Goal: Task Accomplishment & Management: Complete application form

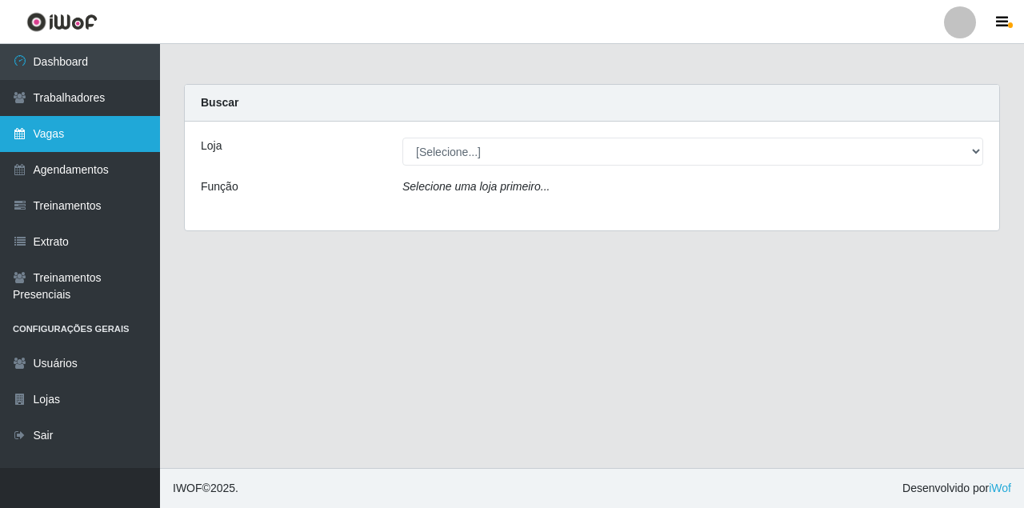
click at [81, 130] on link "Vagas" at bounding box center [80, 134] width 160 height 36
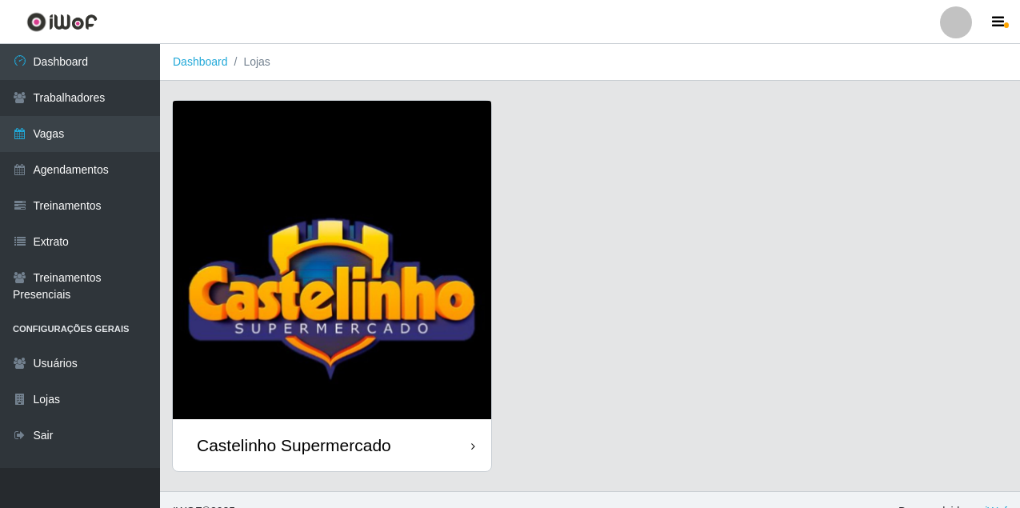
click at [293, 436] on div "Castelinho Supermercado" at bounding box center [294, 445] width 194 height 20
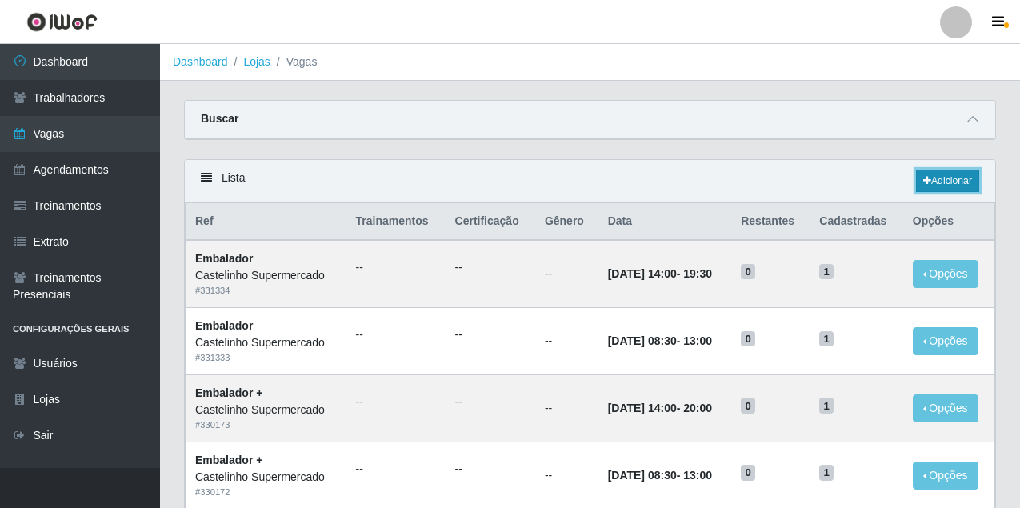
click at [944, 180] on link "Adicionar" at bounding box center [947, 181] width 63 height 22
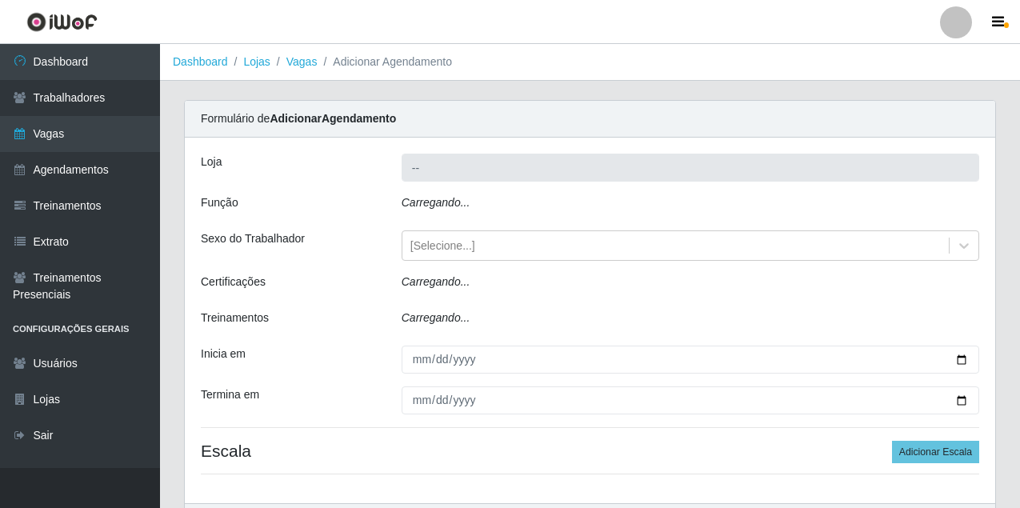
type input "Castelinho Supermercado"
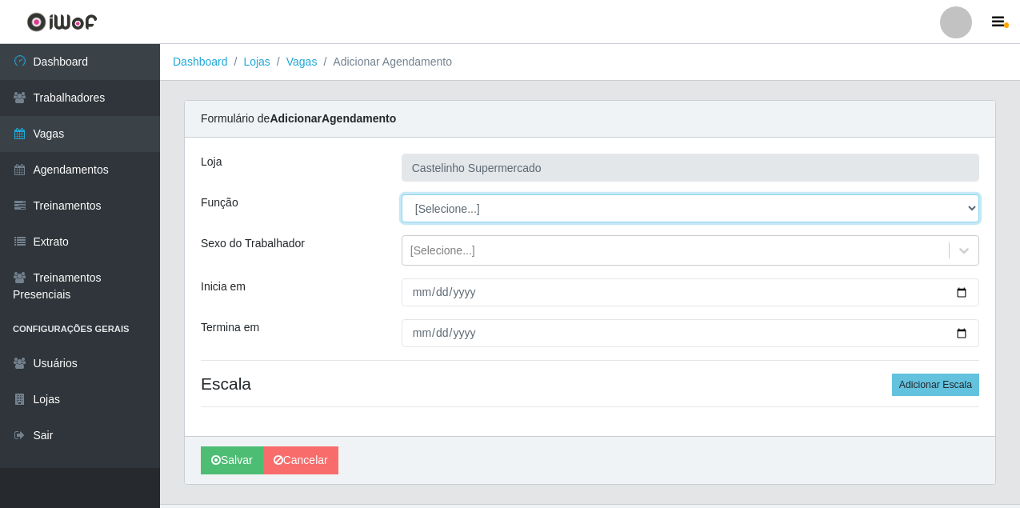
click at [455, 206] on select "[Selecione...] ASG ASG + ASG ++ Balconista de Açougue Balconista de Açougue + B…" at bounding box center [691, 208] width 578 height 28
select select "70"
click at [402, 194] on select "[Selecione...] ASG ASG + ASG ++ Balconista de Açougue Balconista de Açougue + B…" at bounding box center [691, 208] width 578 height 28
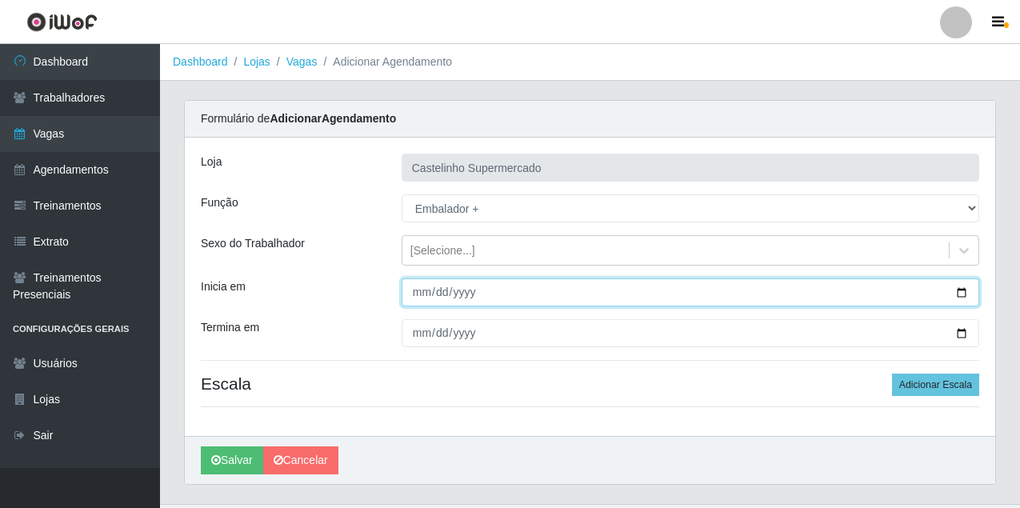
click at [404, 295] on input "Inicia em" at bounding box center [691, 293] width 578 height 28
type input "[DATE]"
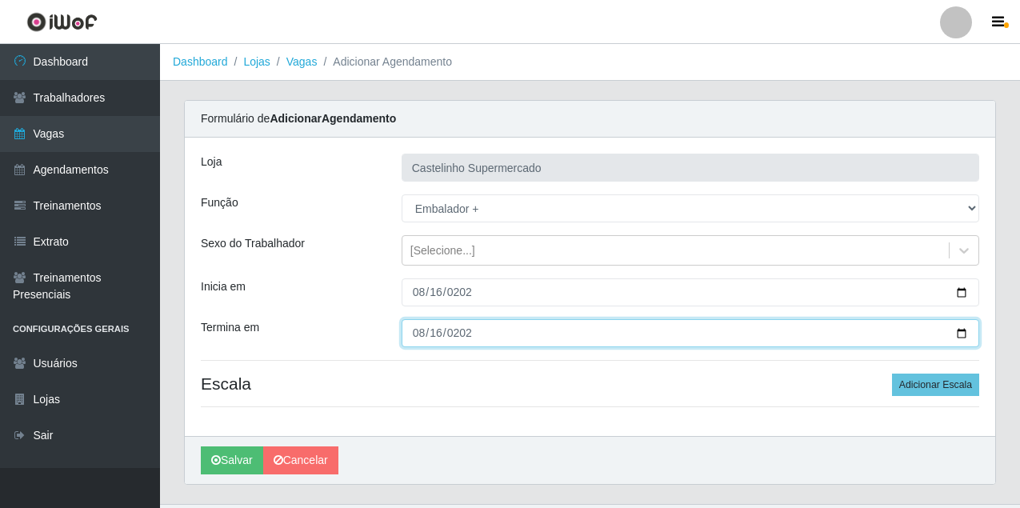
type input "[DATE]"
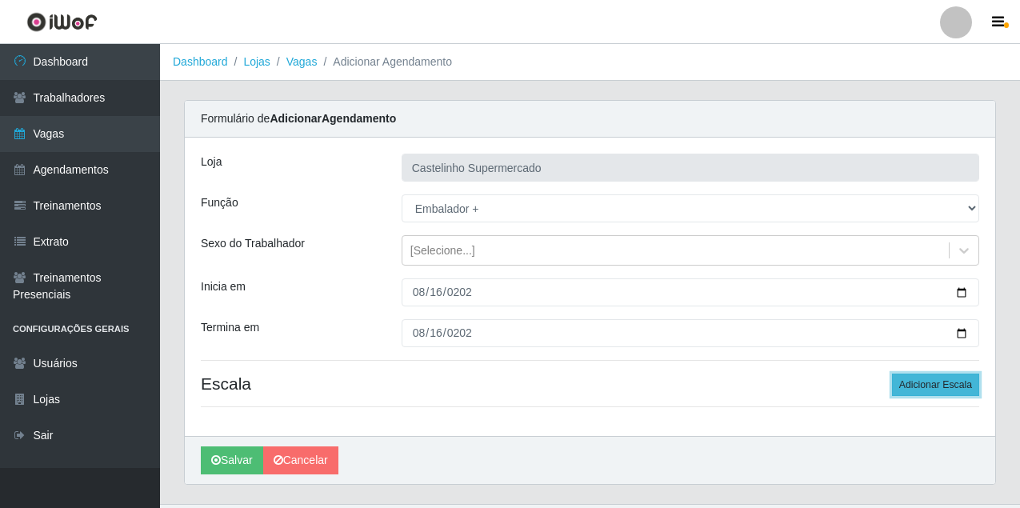
click at [949, 387] on button "Adicionar Escala" at bounding box center [935, 385] width 87 height 22
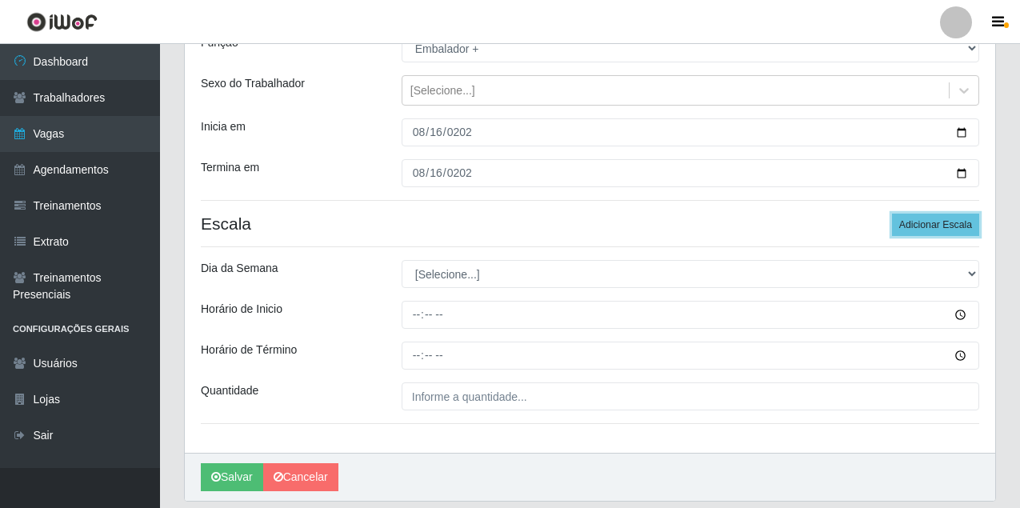
scroll to position [213, 0]
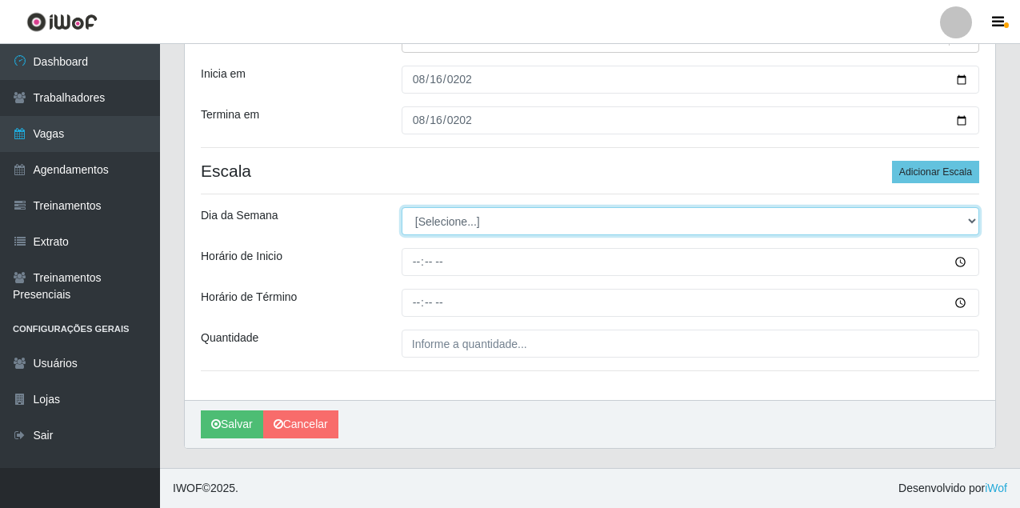
drag, startPoint x: 423, startPoint y: 220, endPoint x: 433, endPoint y: 220, distance: 10.4
click at [423, 220] on select "[Selecione...] Segunda Terça Quarta Quinta Sexta Sábado Domingo" at bounding box center [691, 221] width 578 height 28
select select "6"
click at [402, 207] on select "[Selecione...] Segunda Terça Quarta Quinta Sexta Sábado Domingo" at bounding box center [691, 221] width 578 height 28
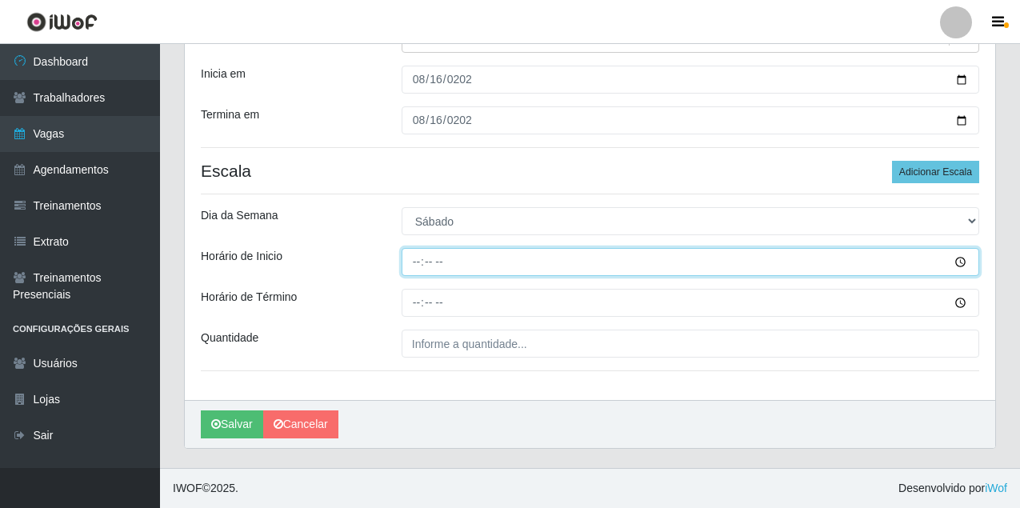
click at [418, 265] on input "Horário de Inicio" at bounding box center [691, 262] width 578 height 28
click at [418, 264] on input "03:08" at bounding box center [691, 262] width 578 height 28
type input "08:30"
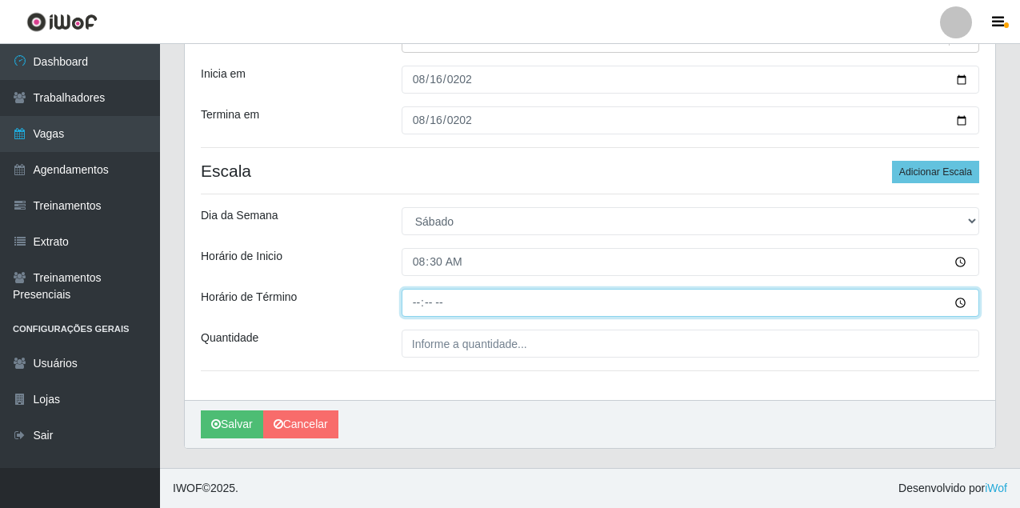
type input "14:00"
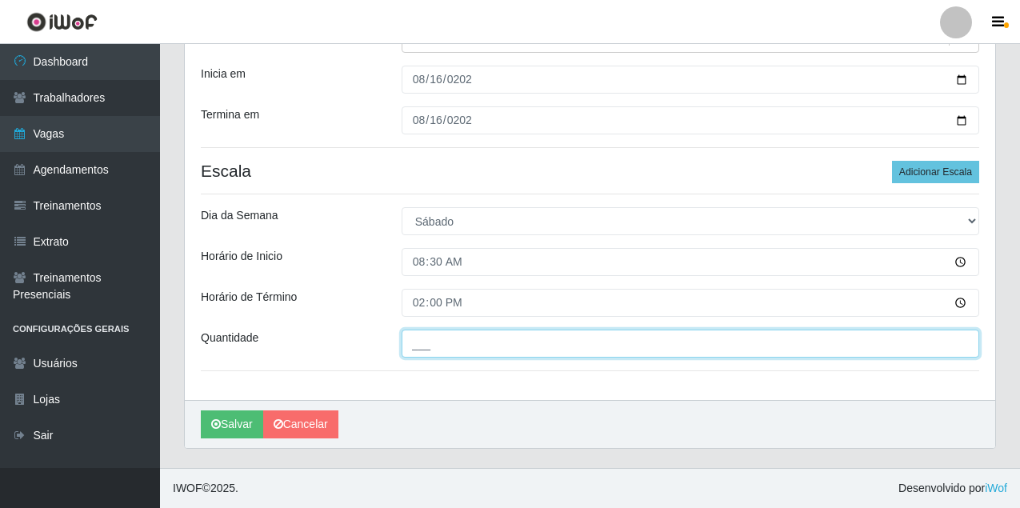
click at [450, 352] on input "___" at bounding box center [691, 344] width 578 height 28
type input "01_"
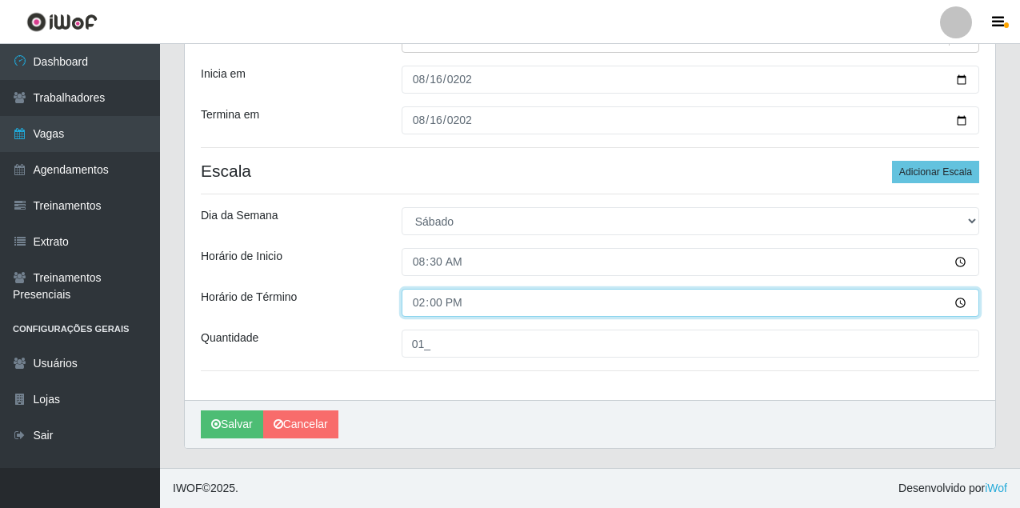
click at [419, 302] on input "14:00" at bounding box center [691, 303] width 578 height 28
type input "13:00"
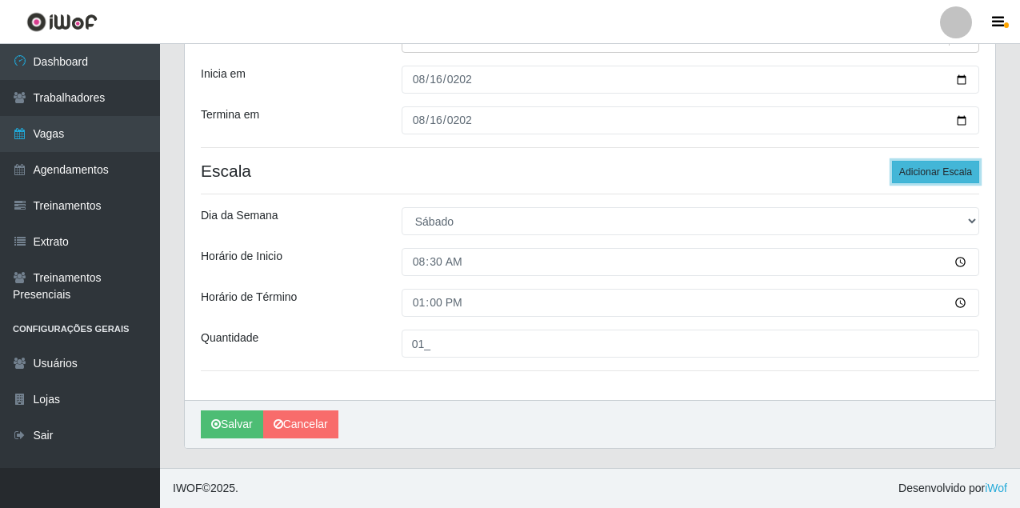
click at [948, 166] on button "Adicionar Escala" at bounding box center [935, 172] width 87 height 22
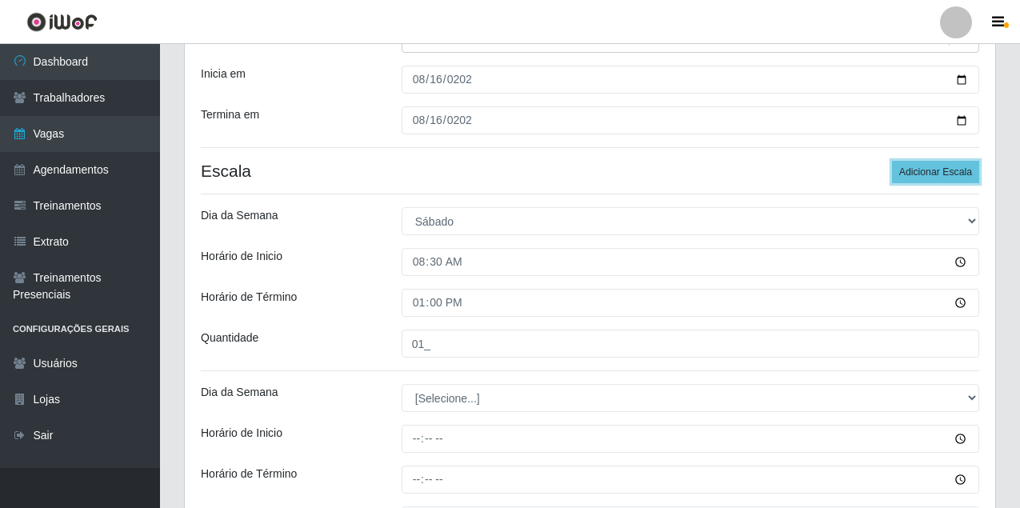
scroll to position [390, 0]
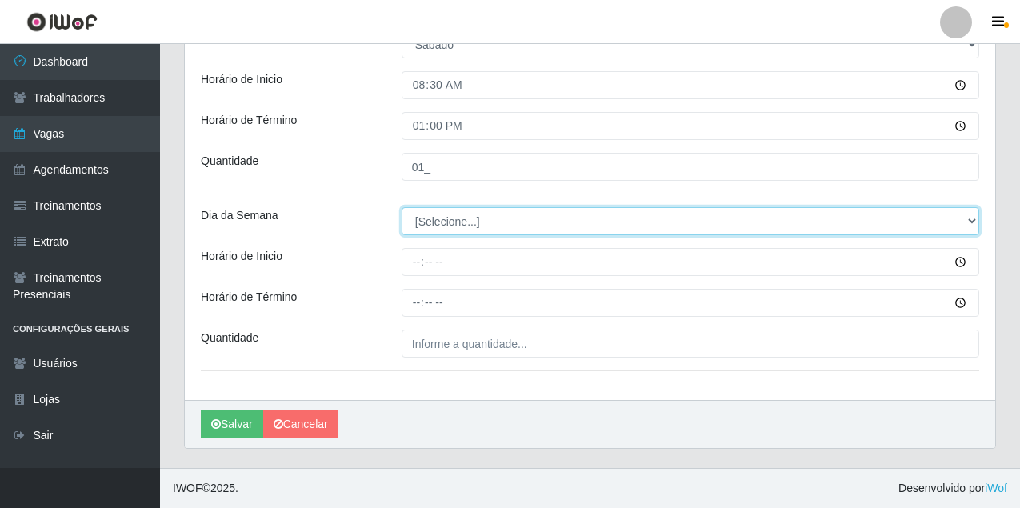
click at [440, 221] on select "[Selecione...] Segunda Terça Quarta Quinta Sexta Sábado Domingo" at bounding box center [691, 221] width 578 height 28
select select "6"
click at [402, 207] on select "[Selecione...] Segunda Terça Quarta Quinta Sexta Sábado Domingo" at bounding box center [691, 221] width 578 height 28
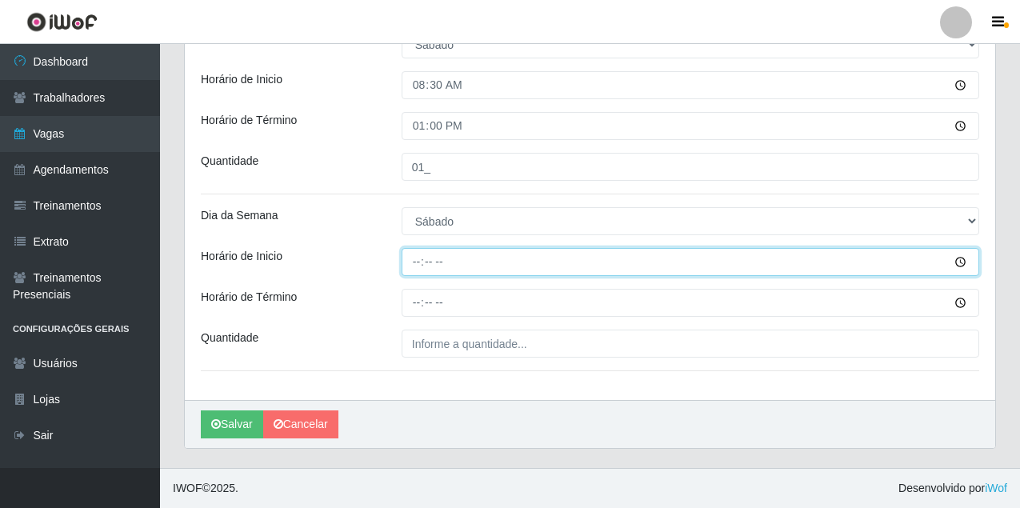
click at [416, 260] on input "Horário de Inicio" at bounding box center [691, 262] width 578 height 28
type input "14:00"
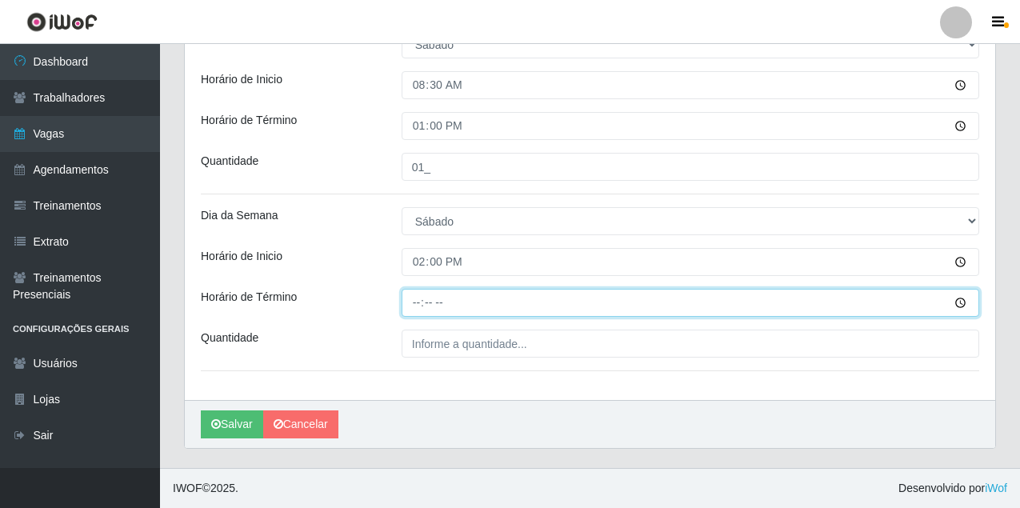
type input "20:00"
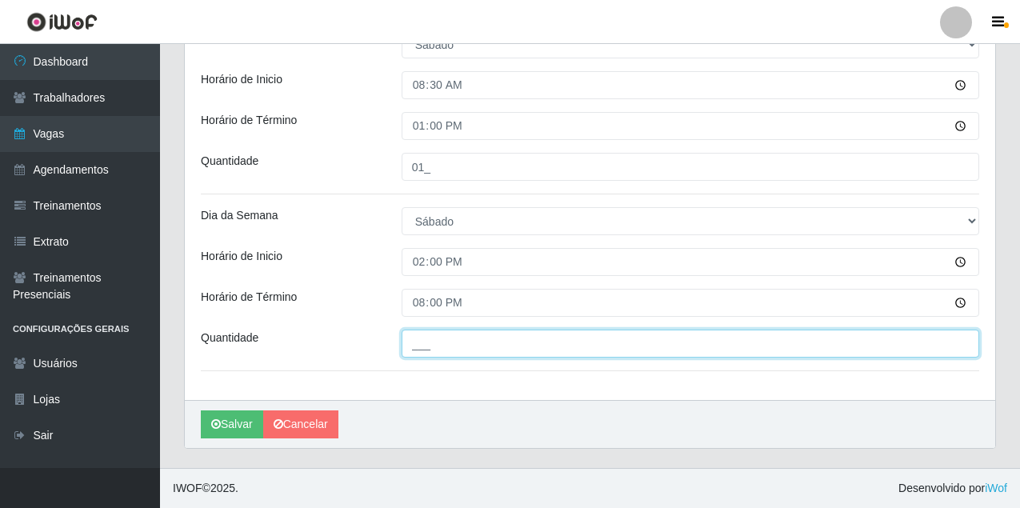
click at [429, 346] on input "___" at bounding box center [691, 344] width 578 height 28
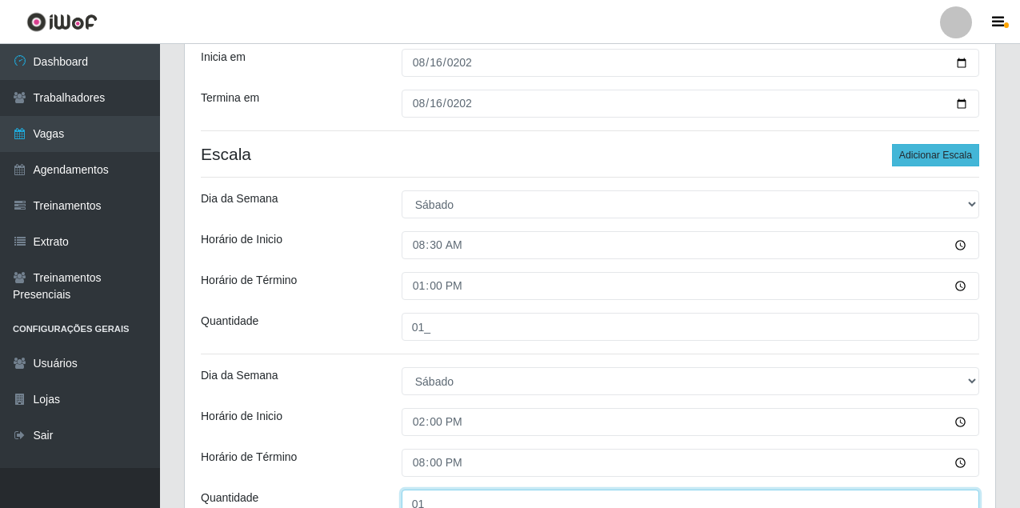
type input "01_"
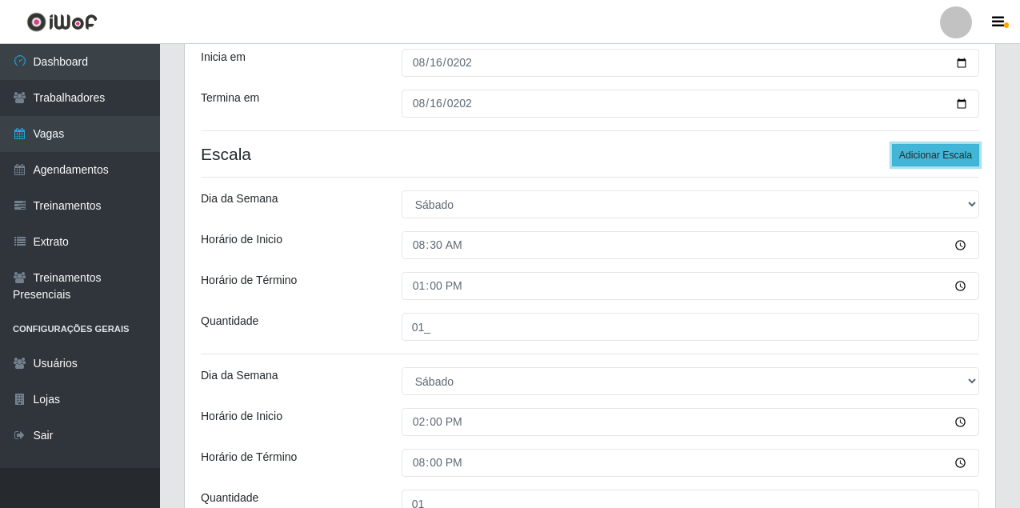
click at [961, 162] on button "Adicionar Escala" at bounding box center [935, 155] width 87 height 22
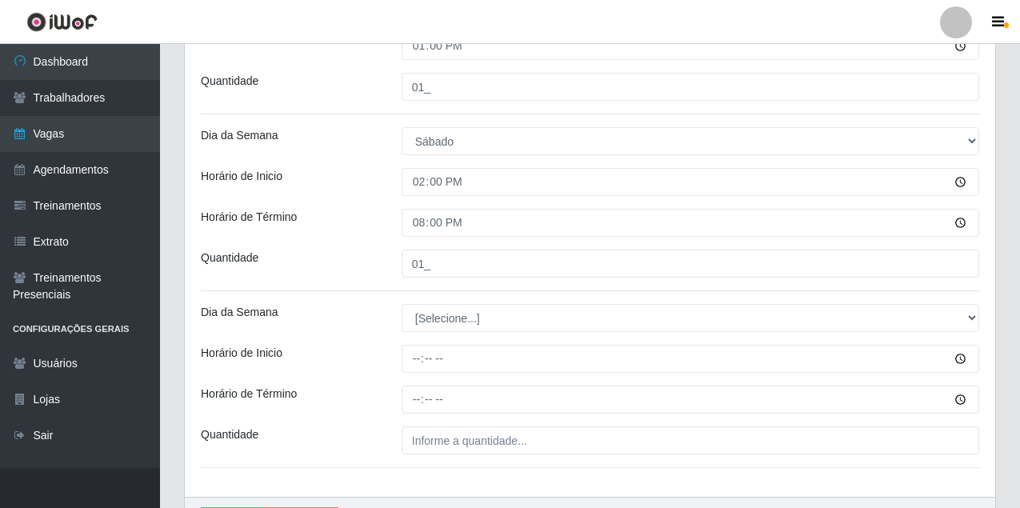
scroll to position [550, 0]
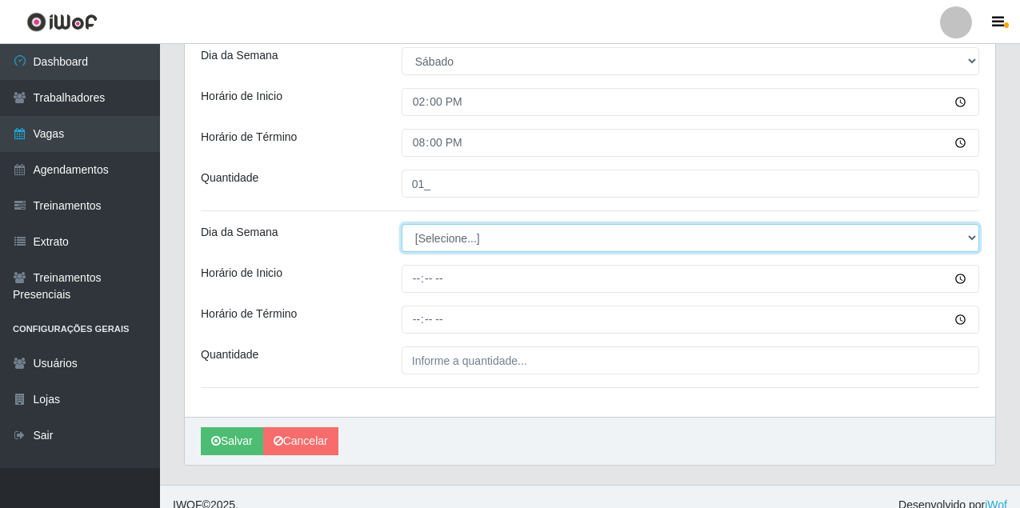
click at [431, 236] on select "[Selecione...] Segunda Terça Quarta Quinta Sexta Sábado Domingo" at bounding box center [691, 238] width 578 height 28
select select "6"
click at [402, 224] on select "[Selecione...] Segunda Terça Quarta Quinta Sexta Sábado Domingo" at bounding box center [691, 238] width 578 height 28
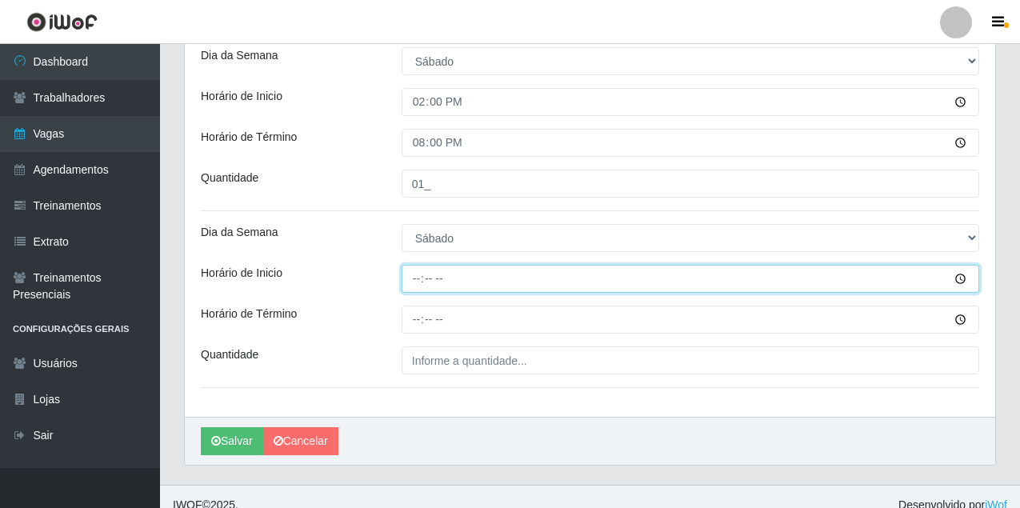
click at [416, 282] on input "Horário de Inicio" at bounding box center [691, 279] width 578 height 28
type input "10:00"
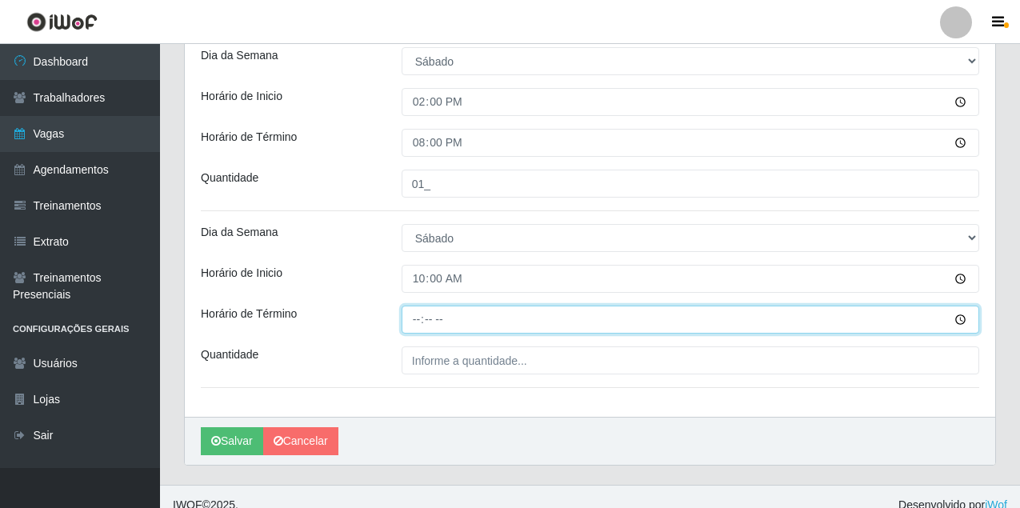
click at [419, 323] on input "Horário de Término" at bounding box center [691, 320] width 578 height 28
type input "15:00"
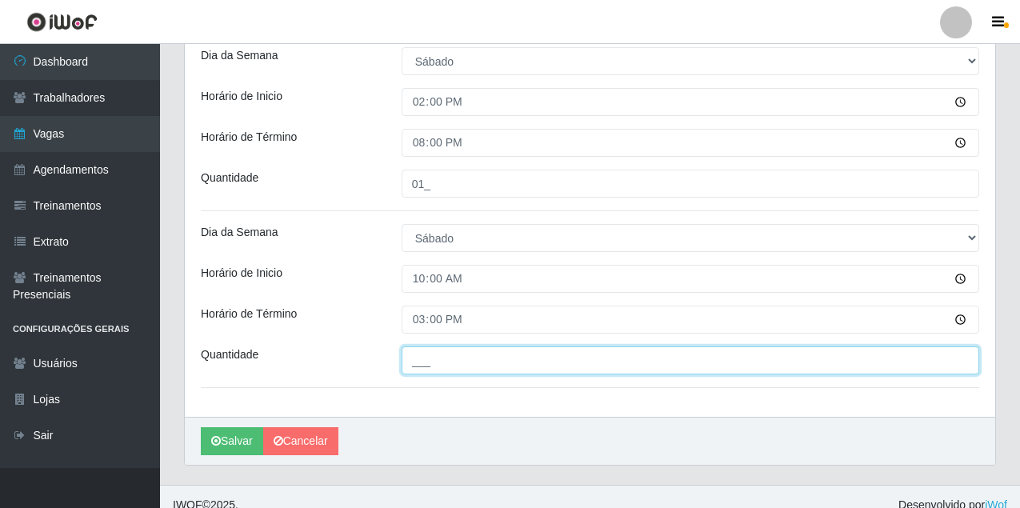
click at [434, 367] on input "___" at bounding box center [691, 361] width 578 height 28
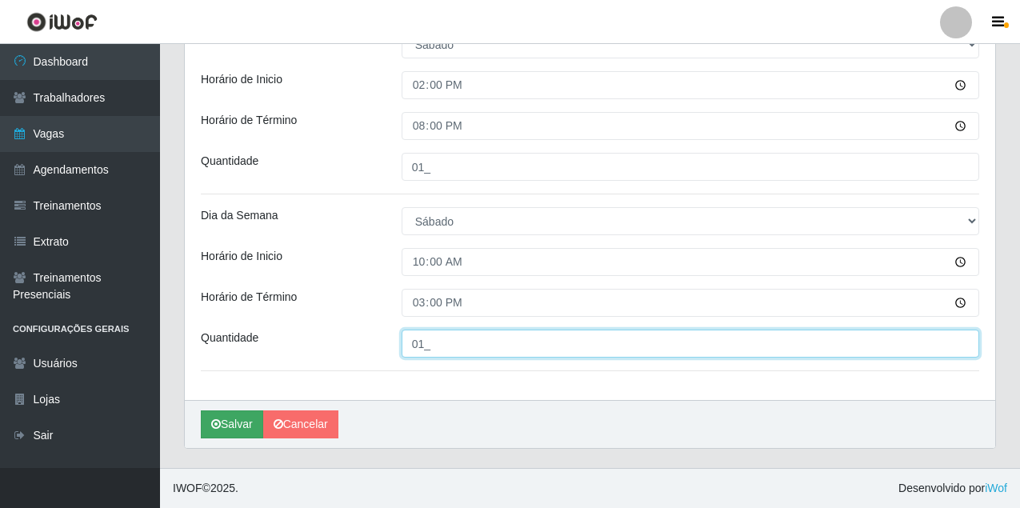
type input "01_"
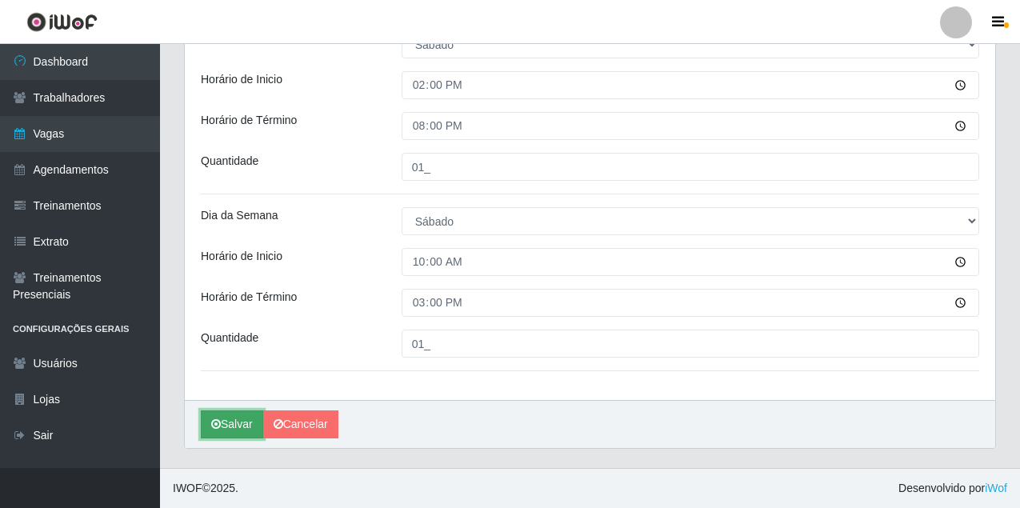
click at [238, 420] on button "Salvar" at bounding box center [232, 425] width 62 height 28
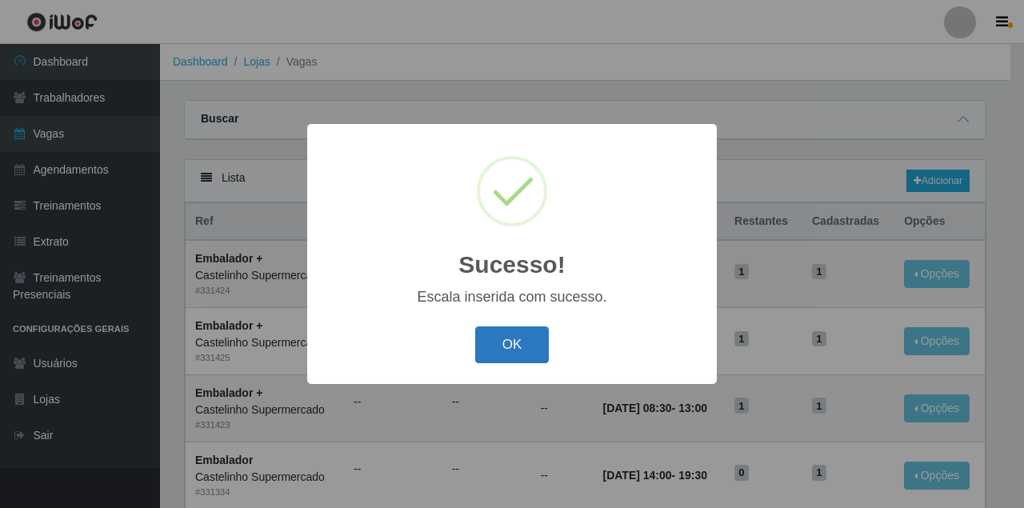
click at [515, 338] on button "OK" at bounding box center [512, 346] width 74 height 38
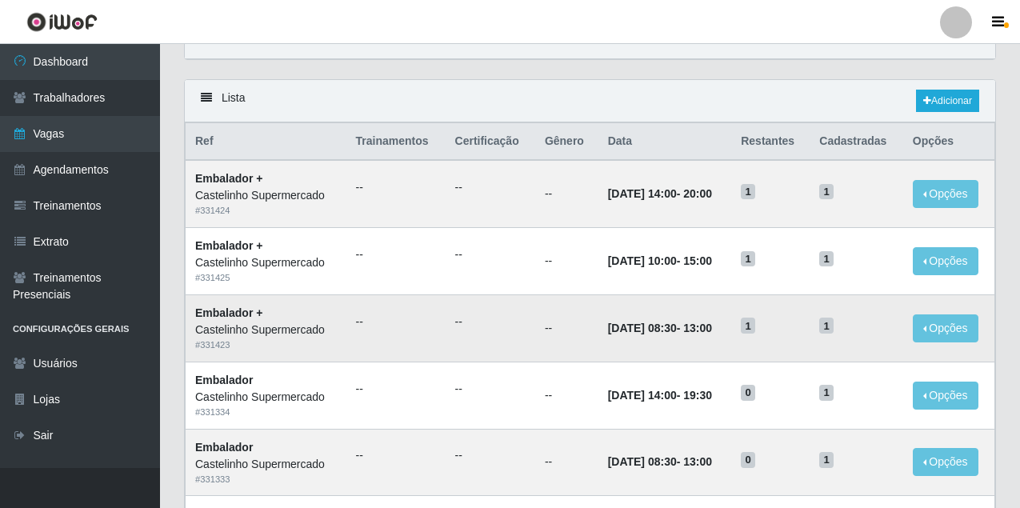
scroll to position [160, 0]
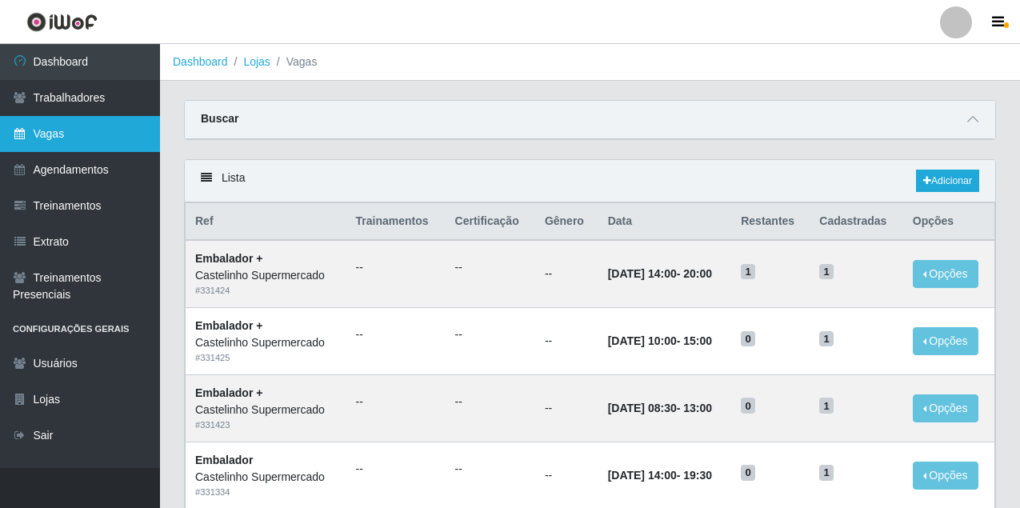
click at [84, 138] on link "Vagas" at bounding box center [80, 134] width 160 height 36
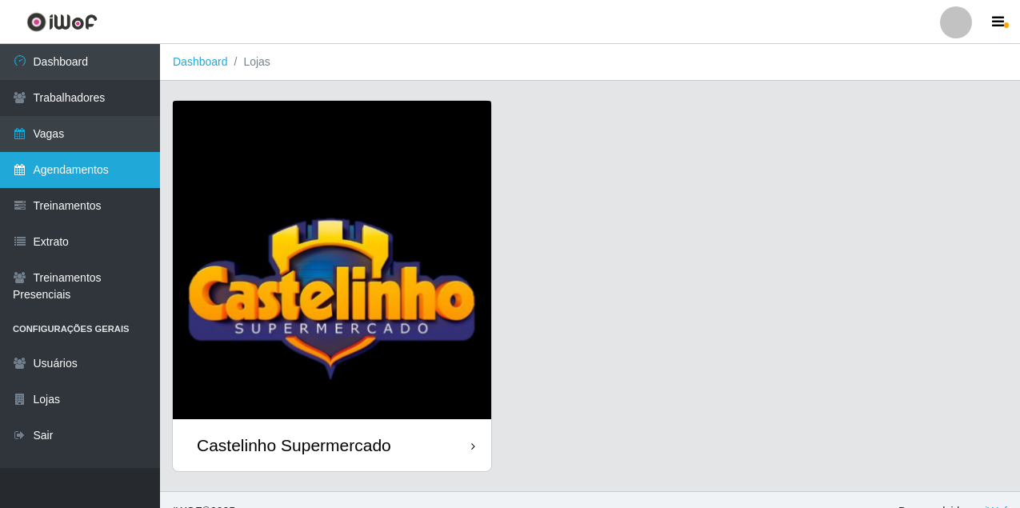
click at [92, 174] on link "Agendamentos" at bounding box center [80, 170] width 160 height 36
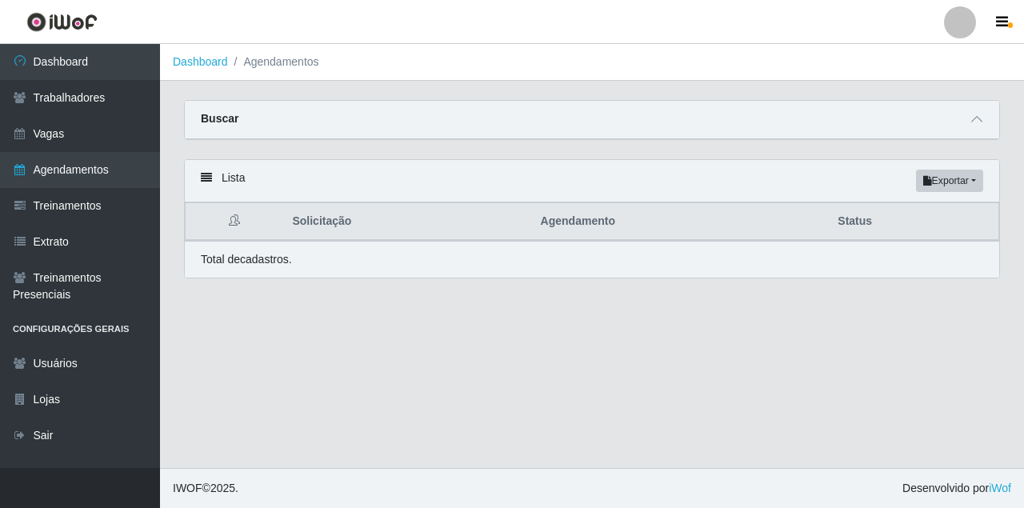
click at [238, 257] on p "Total de cadastros." at bounding box center [246, 259] width 91 height 17
click at [262, 267] on p "Total de cadastros." at bounding box center [246, 259] width 91 height 17
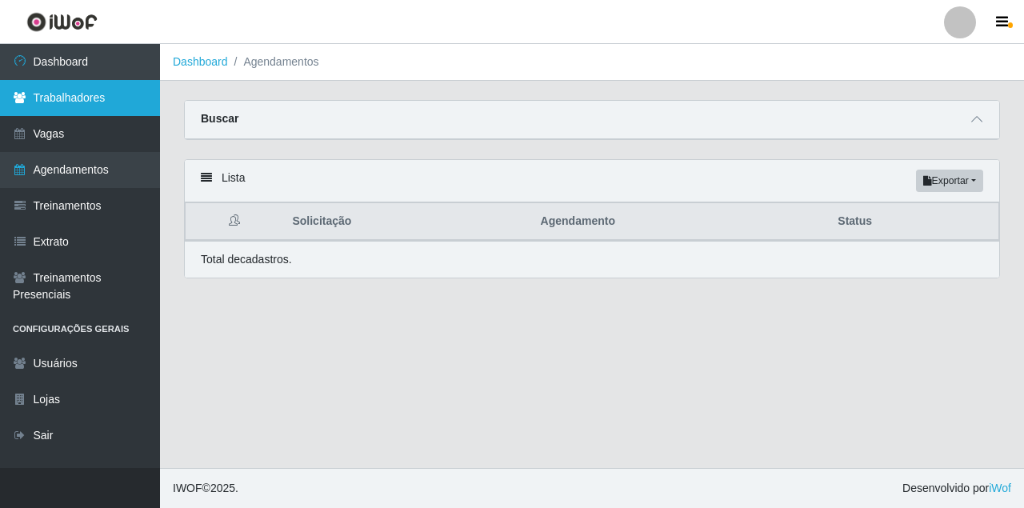
click at [78, 98] on link "Trabalhadores" at bounding box center [80, 98] width 160 height 36
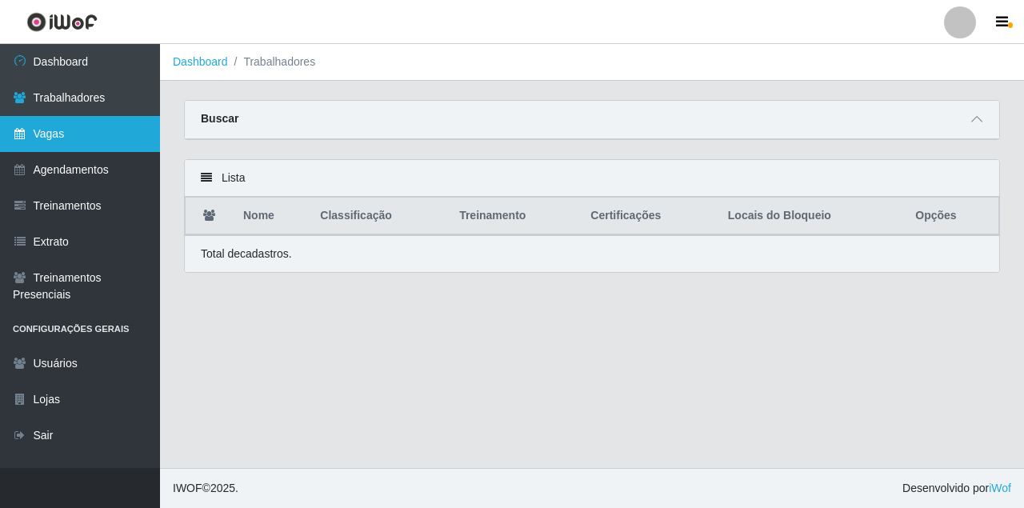
click at [88, 135] on link "Vagas" at bounding box center [80, 134] width 160 height 36
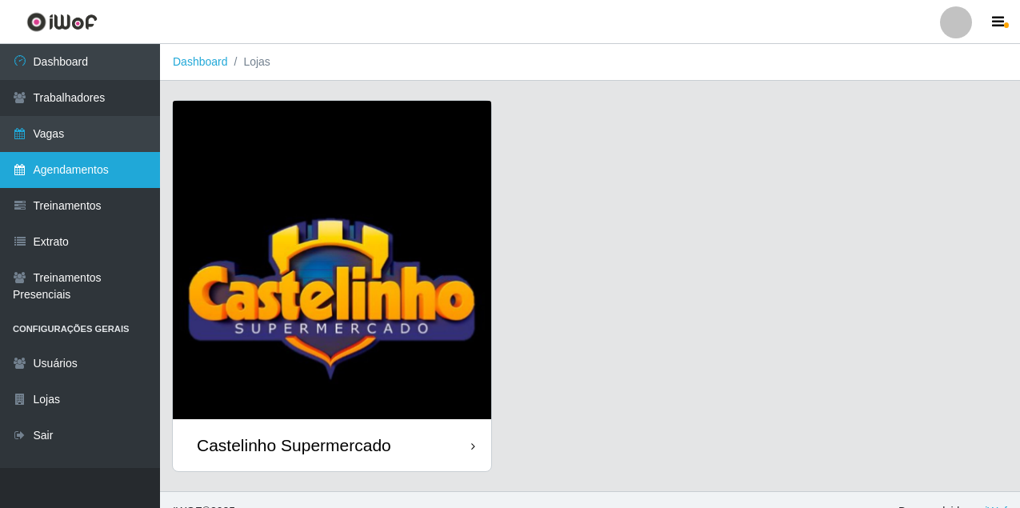
click at [108, 171] on link "Agendamentos" at bounding box center [80, 170] width 160 height 36
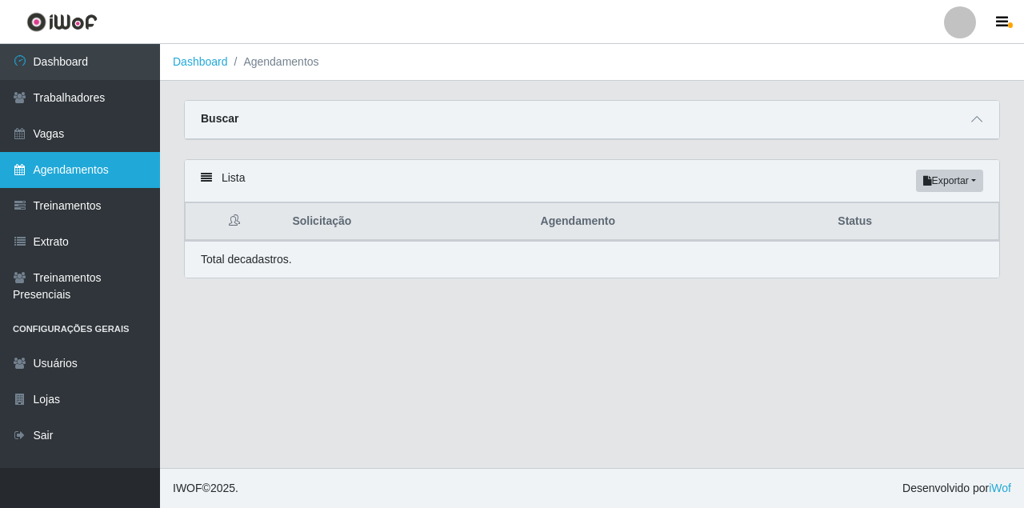
click at [56, 166] on link "Agendamentos" at bounding box center [80, 170] width 160 height 36
click at [280, 256] on p "Total de cadastros." at bounding box center [246, 259] width 91 height 17
click at [121, 171] on link "Agendamentos" at bounding box center [80, 170] width 160 height 36
click at [78, 172] on link "Agendamentos" at bounding box center [80, 170] width 160 height 36
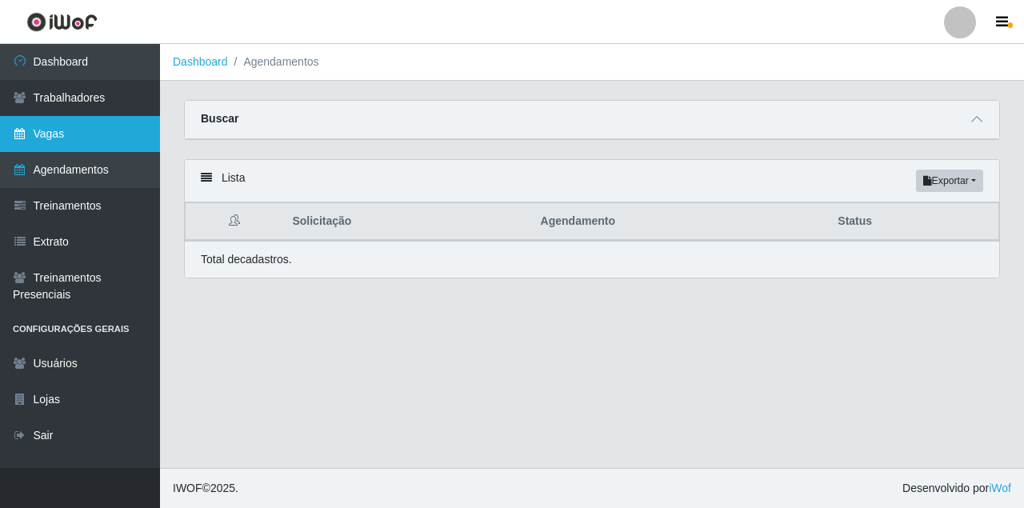
click at [57, 124] on link "Vagas" at bounding box center [80, 134] width 160 height 36
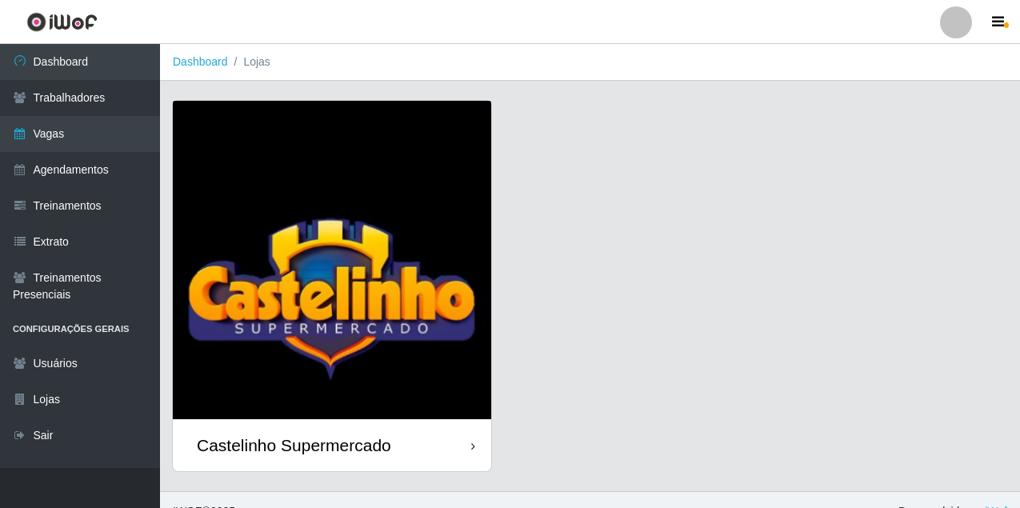
click at [310, 320] on img at bounding box center [332, 260] width 319 height 319
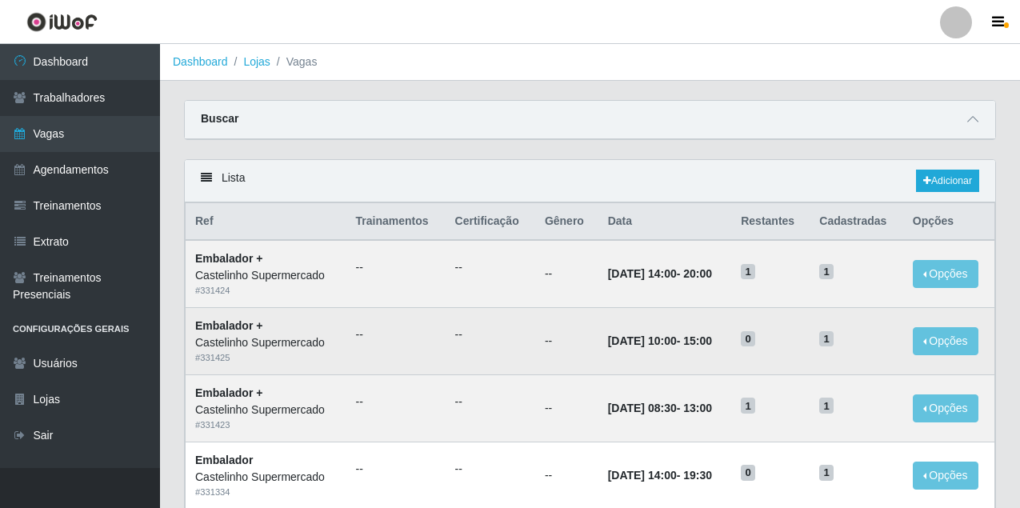
scroll to position [80, 0]
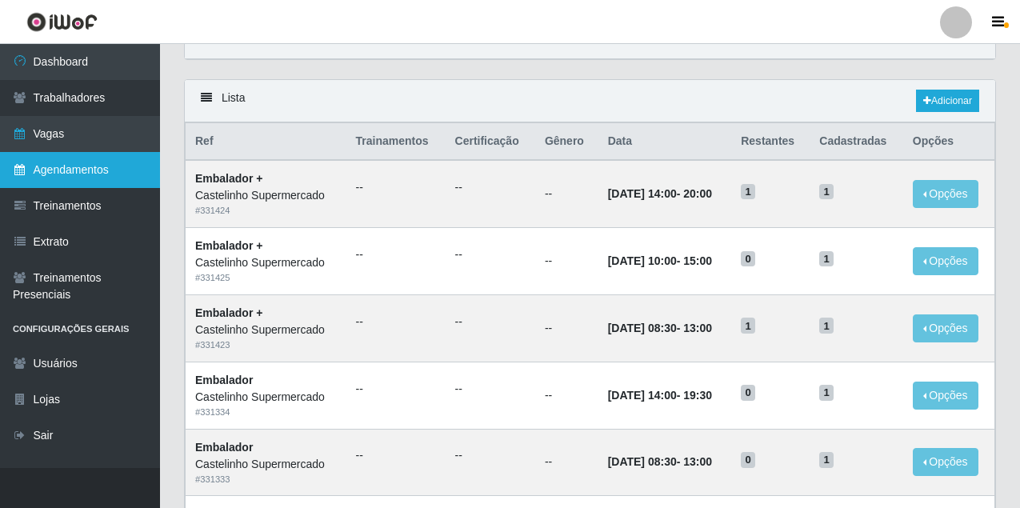
click at [54, 173] on link "Agendamentos" at bounding box center [80, 170] width 160 height 36
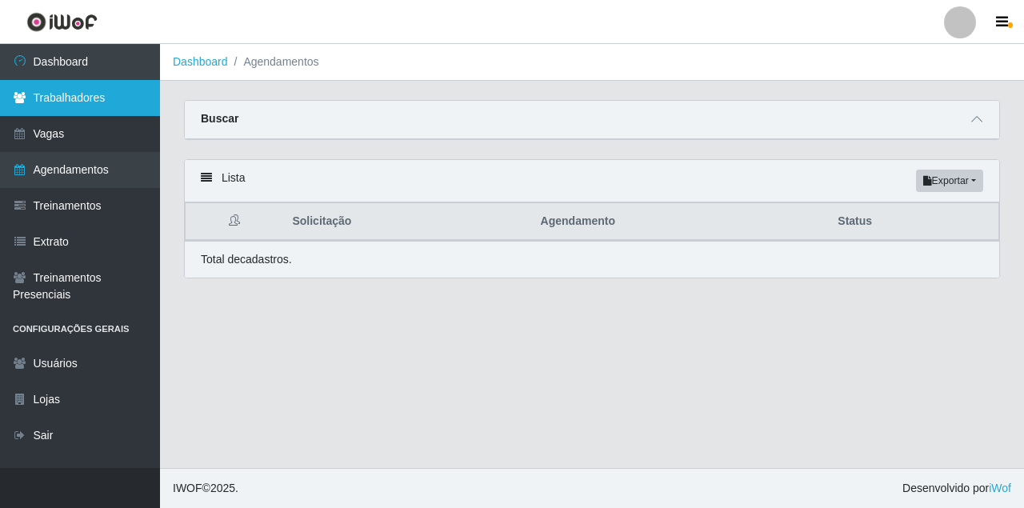
click at [102, 98] on link "Trabalhadores" at bounding box center [80, 98] width 160 height 36
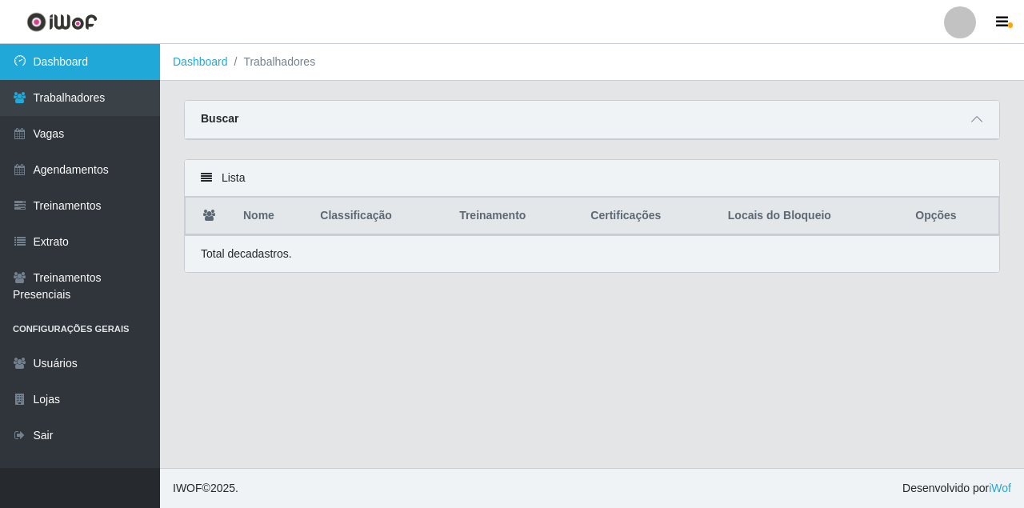
click at [77, 62] on link "Dashboard" at bounding box center [80, 62] width 160 height 36
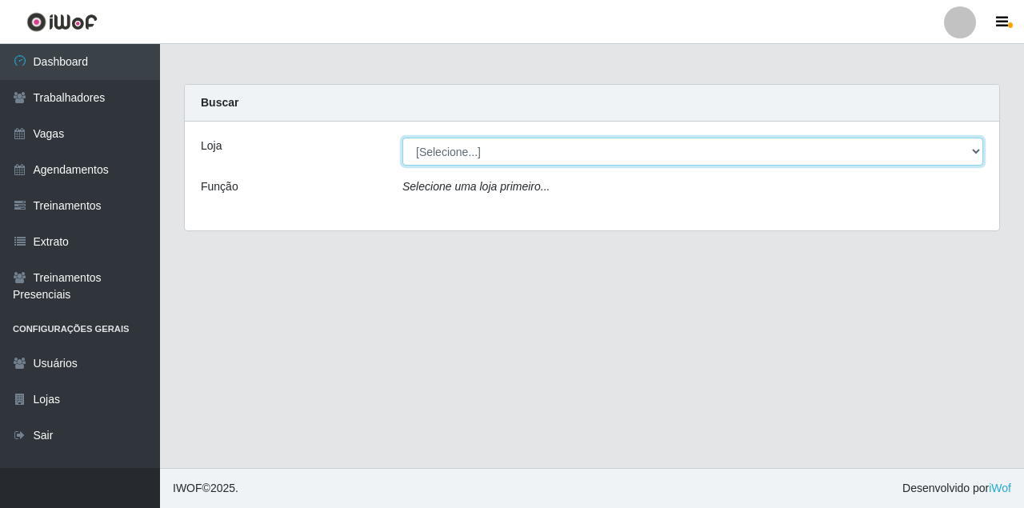
click at [537, 154] on select "[Selecione...] Castelinho Supermercado" at bounding box center [693, 152] width 581 height 28
select select "377"
click at [403, 138] on select "[Selecione...] Castelinho Supermercado" at bounding box center [693, 152] width 581 height 28
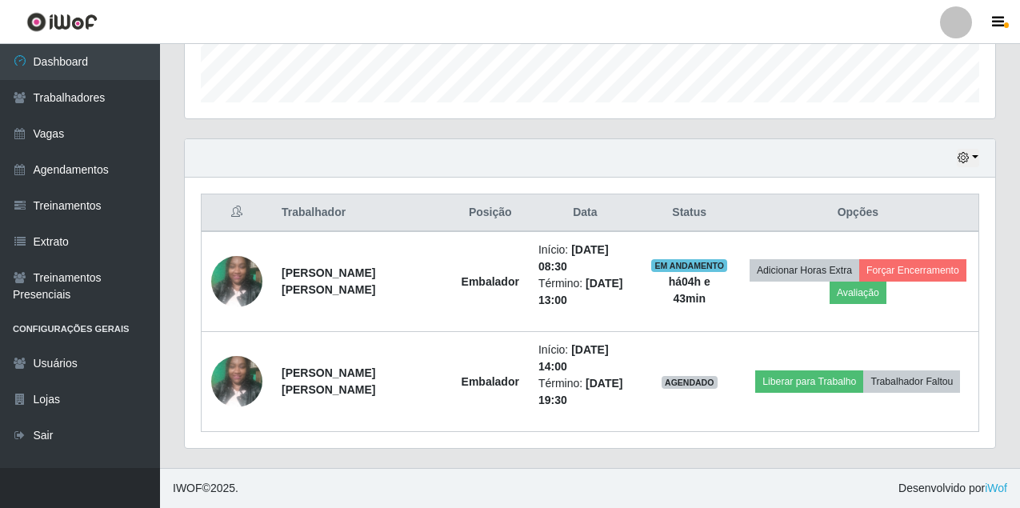
scroll to position [230, 0]
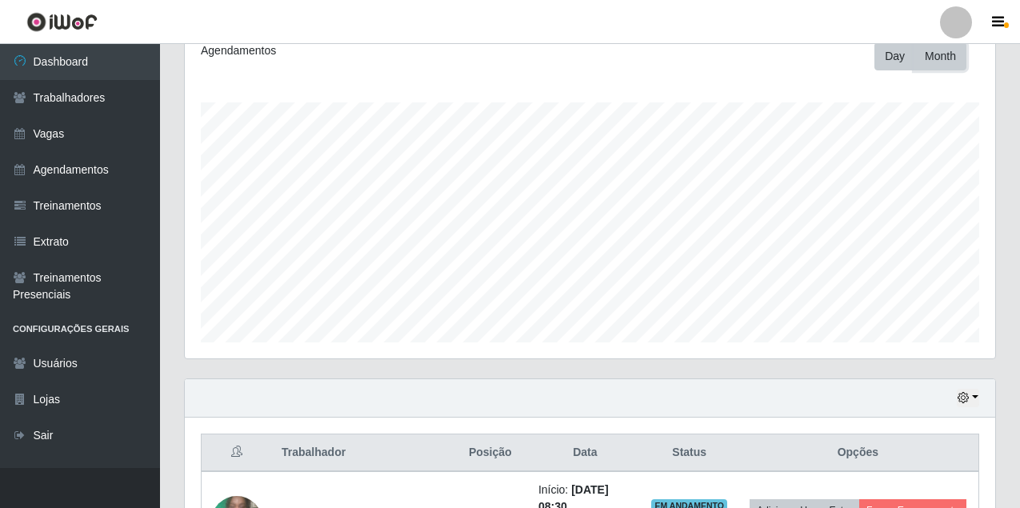
click at [937, 68] on button "Month" at bounding box center [941, 56] width 52 height 28
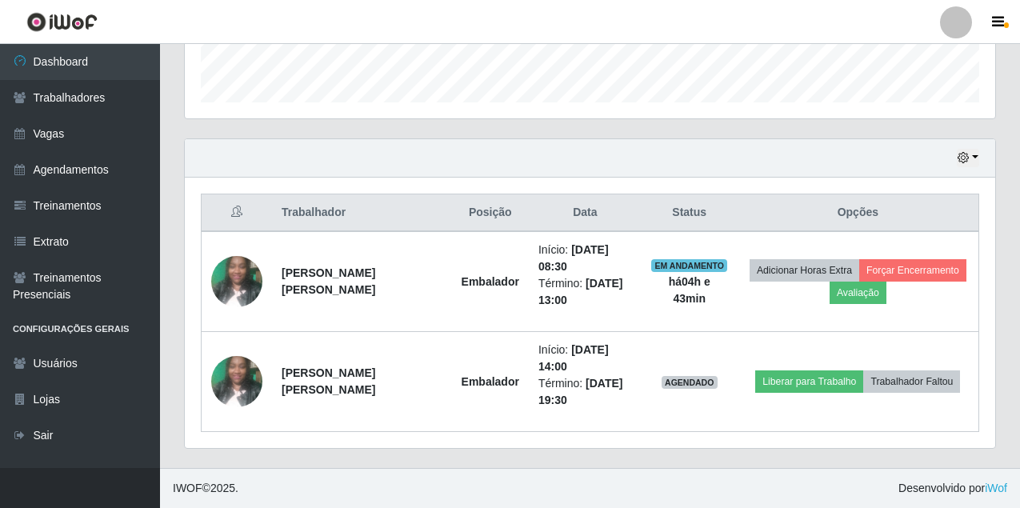
click at [960, 170] on div "Hoje 1 dia 3 dias 1 Semana Não encerrados" at bounding box center [590, 158] width 811 height 38
click at [960, 163] on icon "button" at bounding box center [963, 157] width 11 height 11
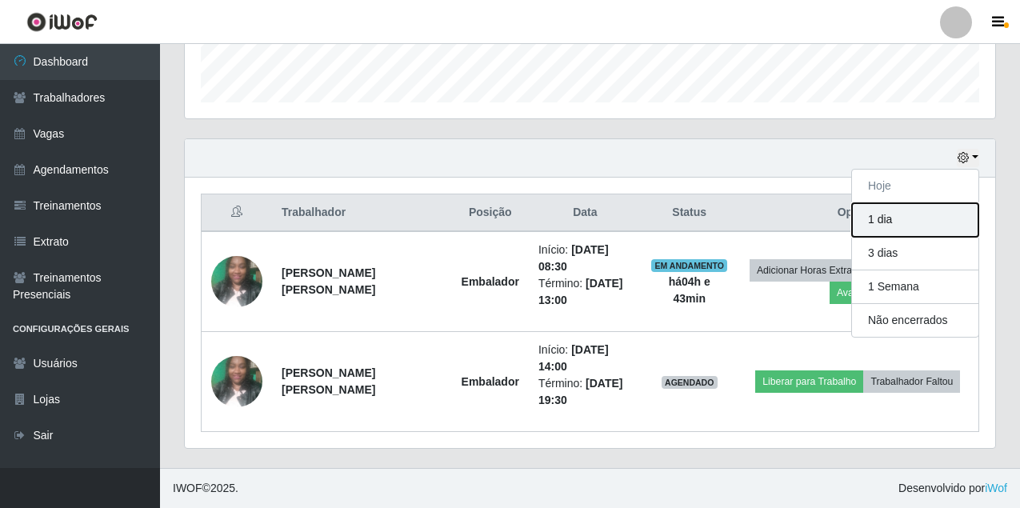
click at [896, 226] on button "1 dia" at bounding box center [915, 220] width 126 height 34
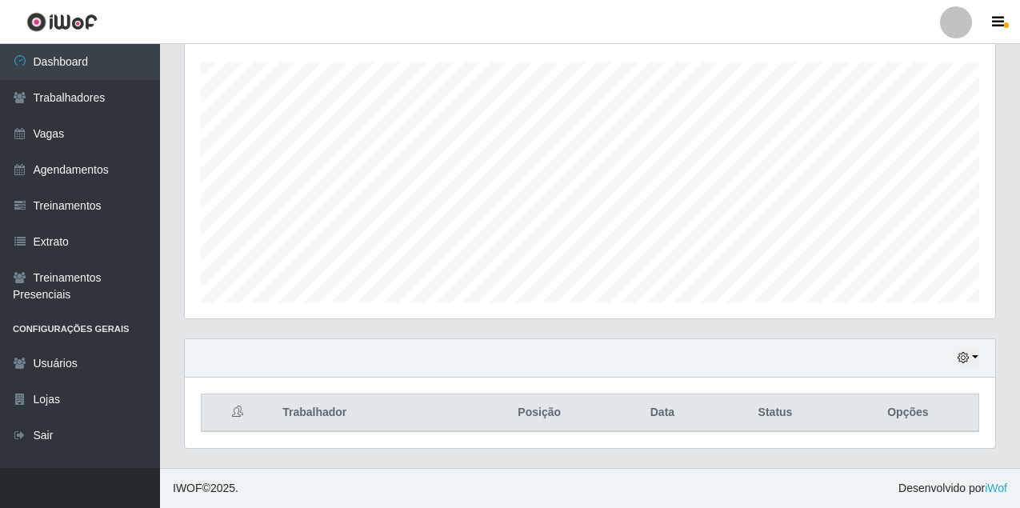
scroll to position [570, 0]
